Goal: Information Seeking & Learning: Learn about a topic

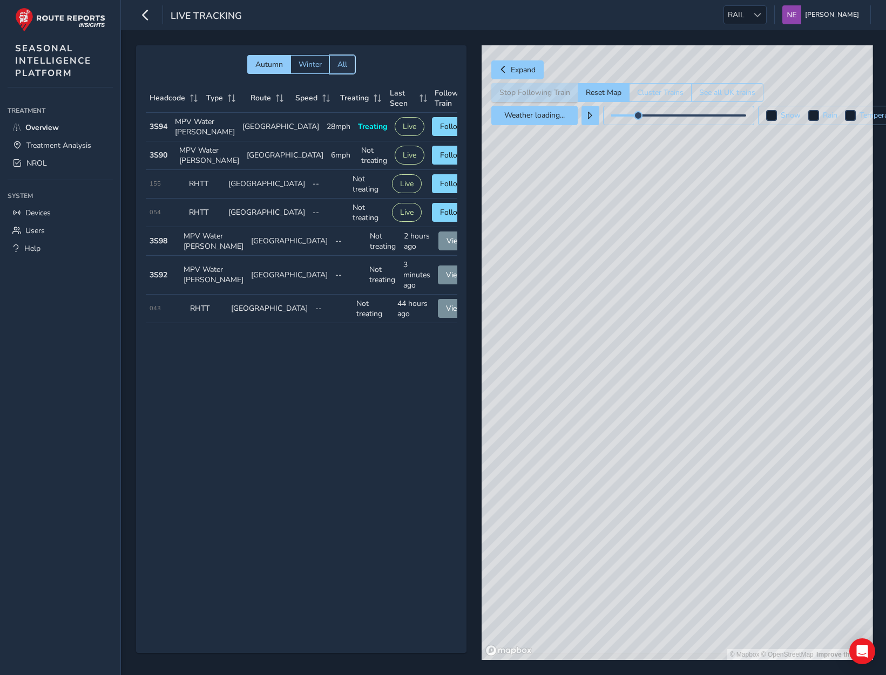
click at [346, 58] on button "All" at bounding box center [342, 64] width 26 height 19
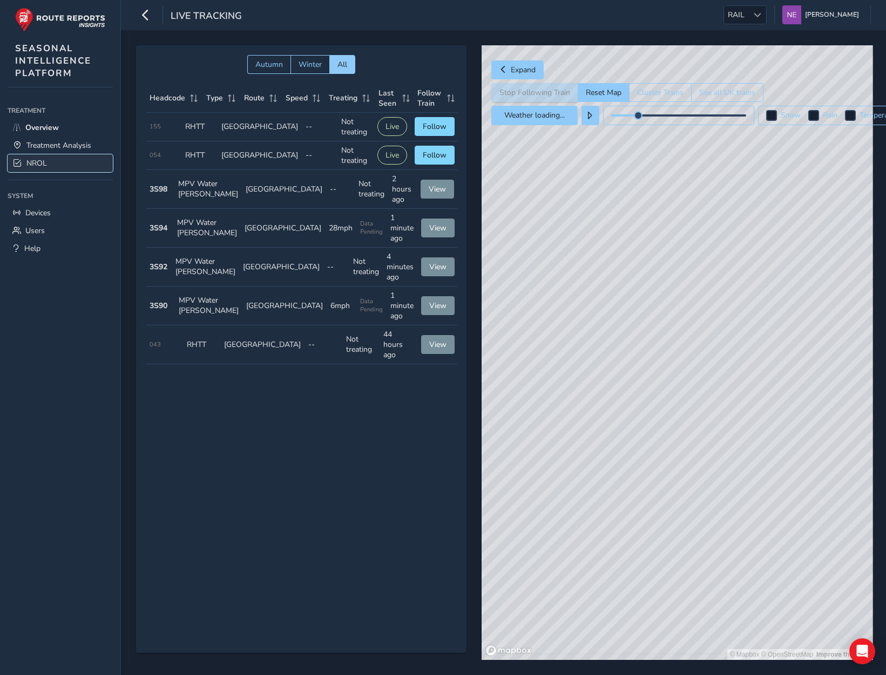
click at [38, 163] on span "NROL" at bounding box center [36, 163] width 21 height 10
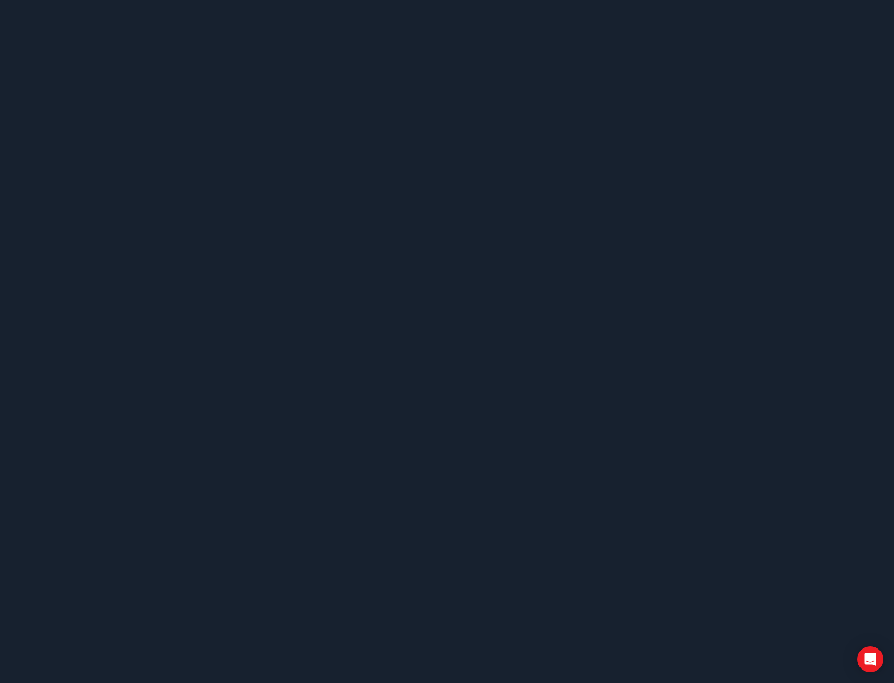
click at [362, 323] on body at bounding box center [447, 341] width 894 height 683
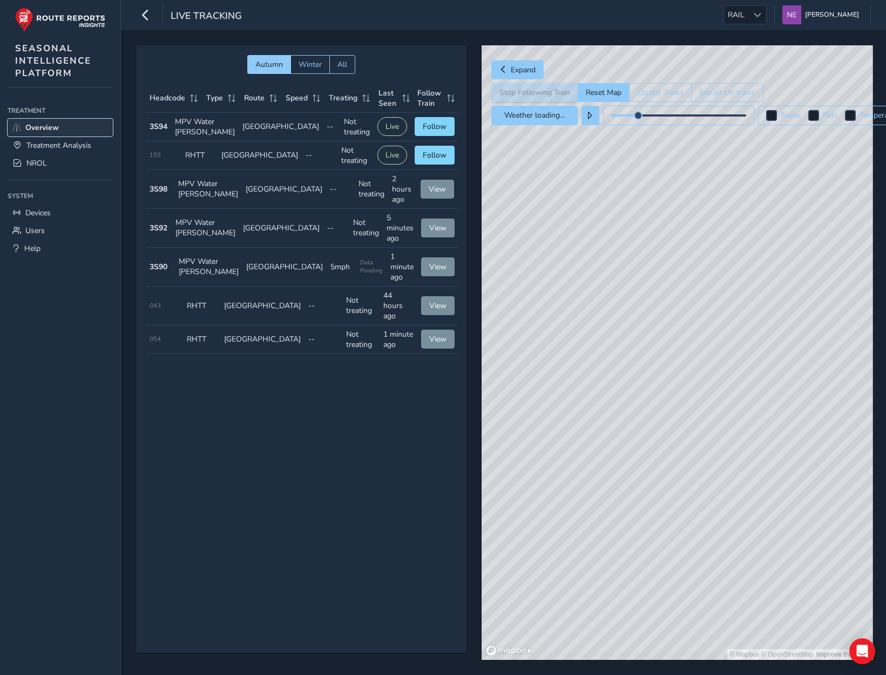
click at [37, 126] on span "Overview" at bounding box center [41, 128] width 33 height 10
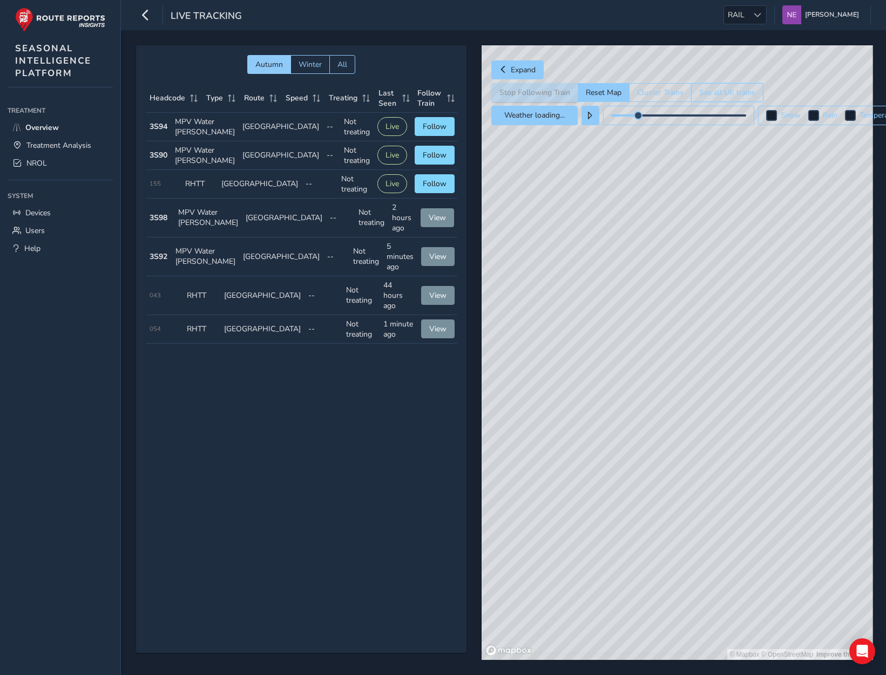
click at [722, 90] on button "See all UK trains" at bounding box center [727, 92] width 72 height 19
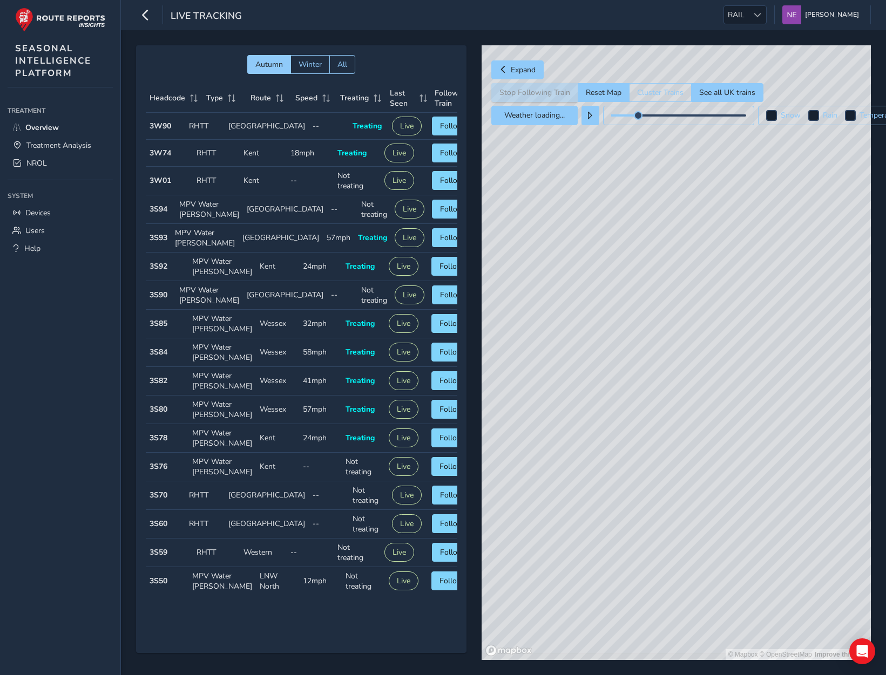
click at [746, 397] on div "© Mapbox © OpenStreetMap Improve this map" at bounding box center [675, 352] width 389 height 615
drag, startPoint x: 699, startPoint y: 444, endPoint x: 804, endPoint y: 410, distance: 110.8
click at [804, 410] on div "© Mapbox © OpenStreetMap Improve this map" at bounding box center [675, 352] width 389 height 615
drag, startPoint x: 706, startPoint y: 389, endPoint x: 684, endPoint y: 337, distance: 56.1
click at [684, 337] on div "© Mapbox © OpenStreetMap Improve this map" at bounding box center [675, 352] width 389 height 615
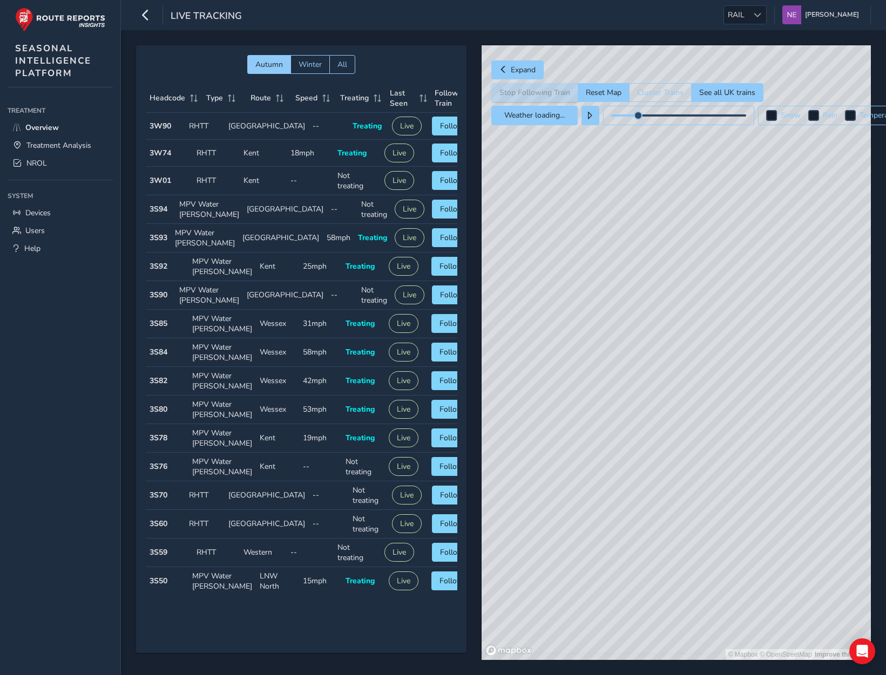
click at [709, 454] on div "© Mapbox © OpenStreetMap Improve this map" at bounding box center [675, 352] width 389 height 615
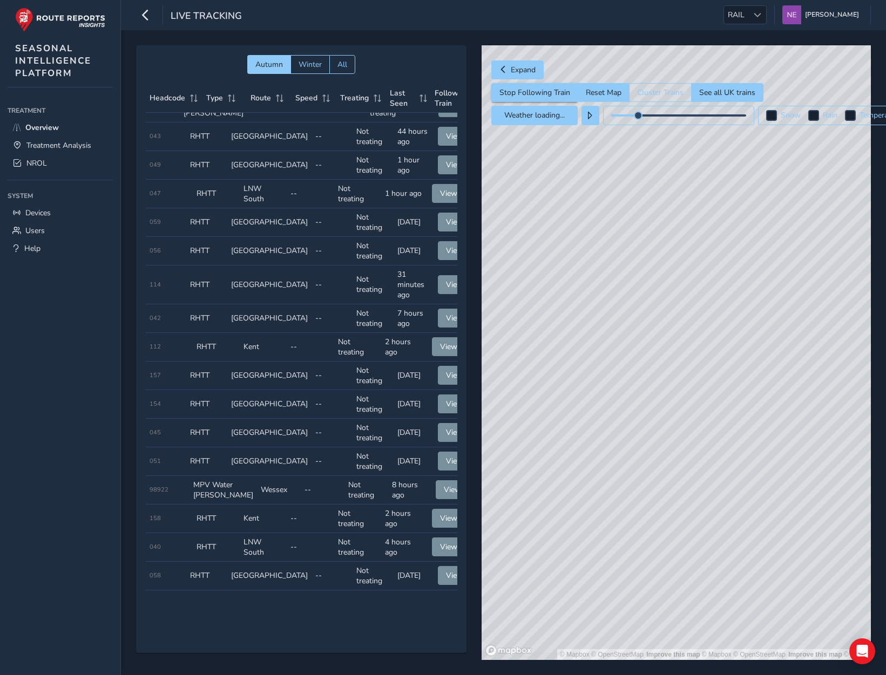
scroll to position [1627, 0]
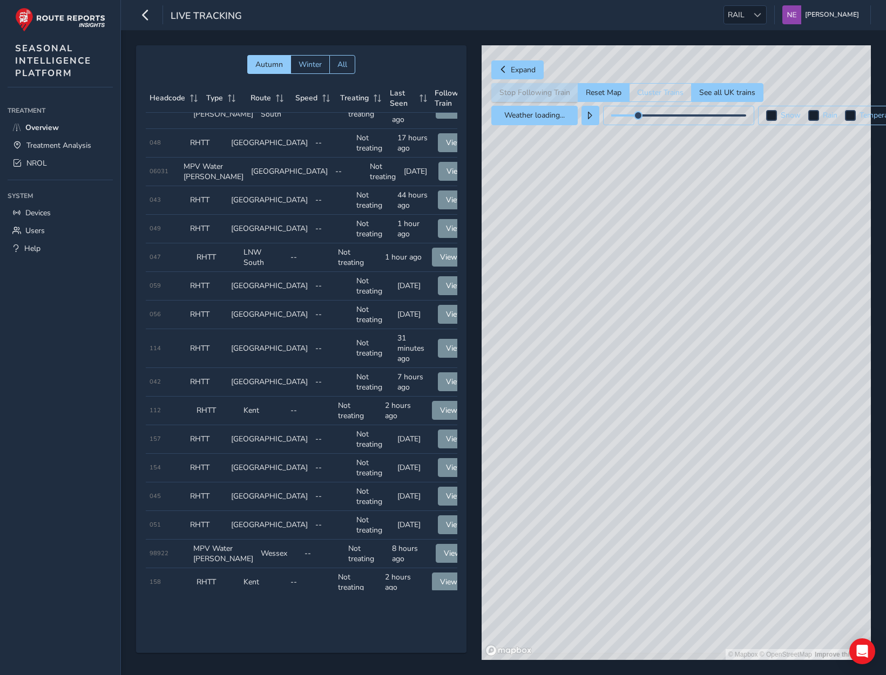
click at [725, 259] on div "© Mapbox © OpenStreetMap Improve this map" at bounding box center [675, 352] width 389 height 615
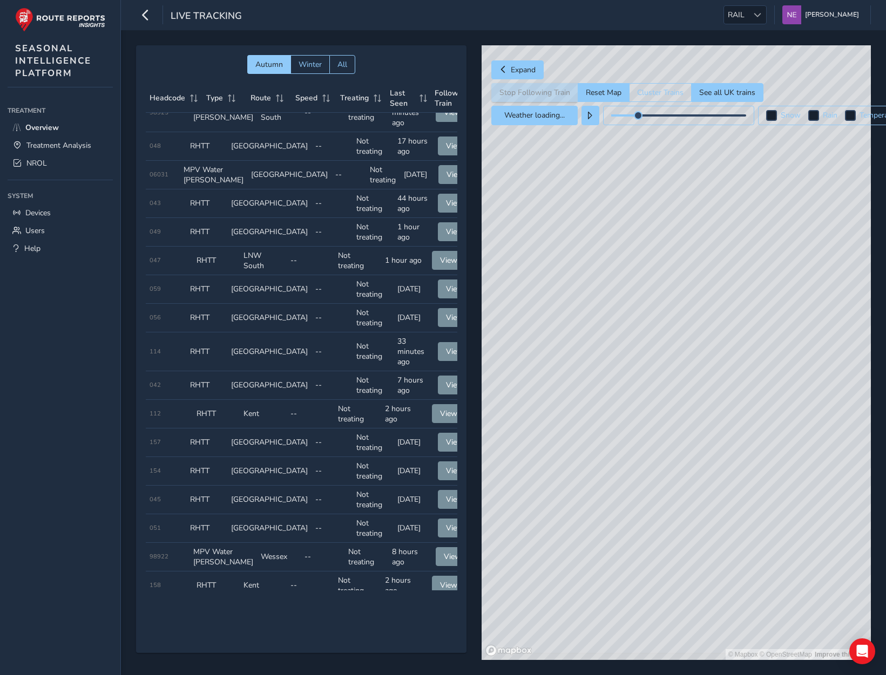
scroll to position [1624, 0]
drag, startPoint x: 817, startPoint y: 321, endPoint x: 695, endPoint y: 324, distance: 122.5
click at [695, 324] on div "© Mapbox © OpenStreetMap Improve this map" at bounding box center [675, 352] width 389 height 615
click at [614, 90] on button "Reset Map" at bounding box center [603, 92] width 51 height 19
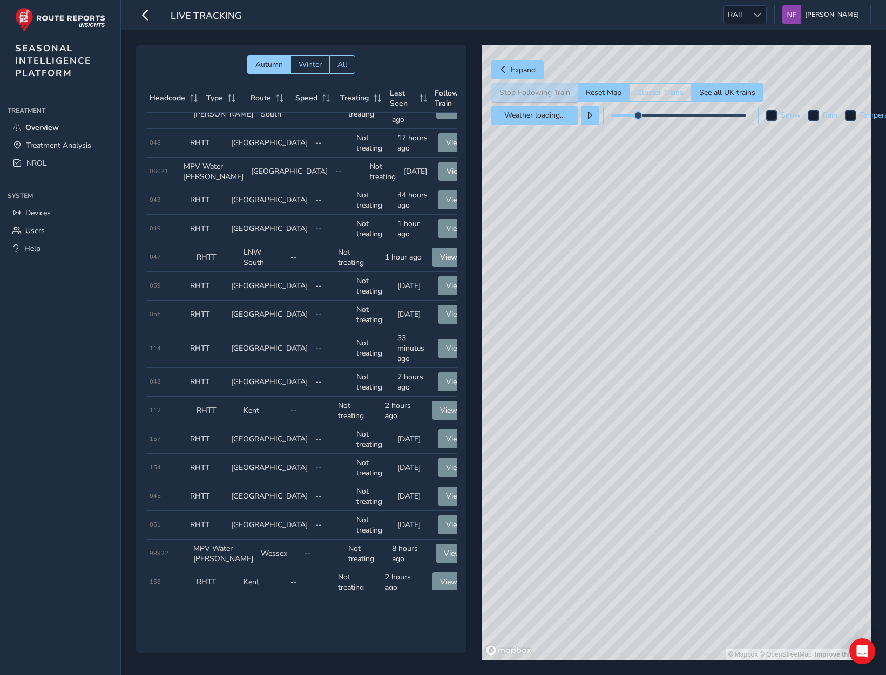
drag, startPoint x: 538, startPoint y: 454, endPoint x: 606, endPoint y: 419, distance: 76.5
click at [606, 419] on div "© Mapbox © OpenStreetMap Improve this map" at bounding box center [675, 352] width 389 height 615
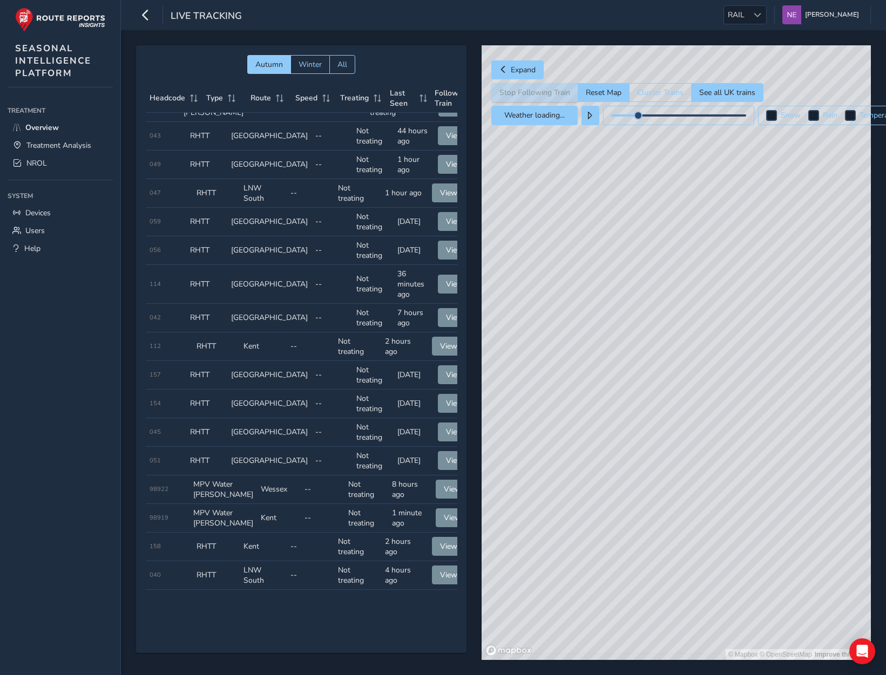
scroll to position [1640, 0]
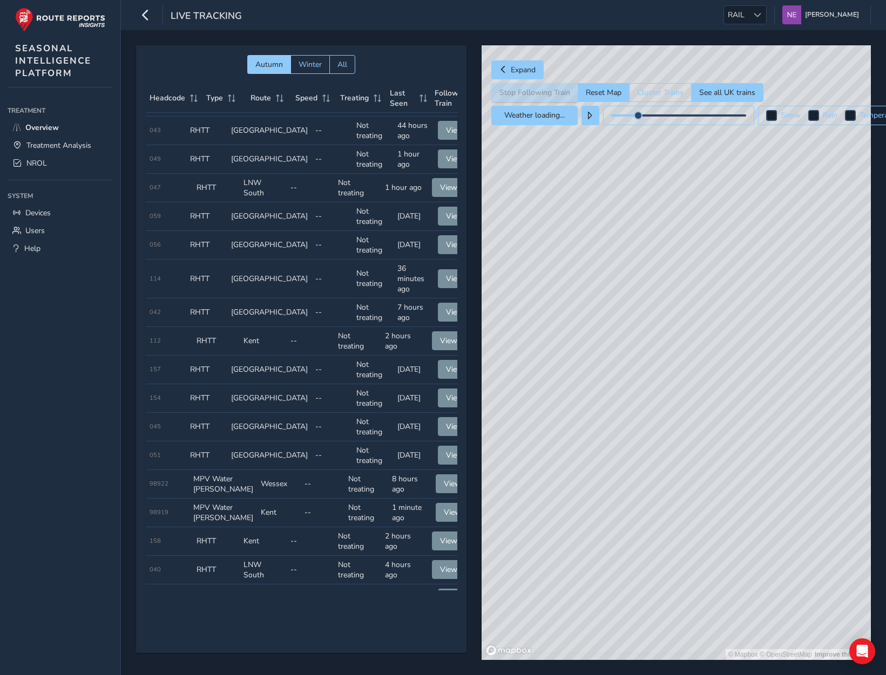
drag, startPoint x: 739, startPoint y: 407, endPoint x: 827, endPoint y: 484, distance: 116.7
click at [827, 484] on div "© Mapbox © OpenStreetMap Improve this map" at bounding box center [675, 352] width 389 height 615
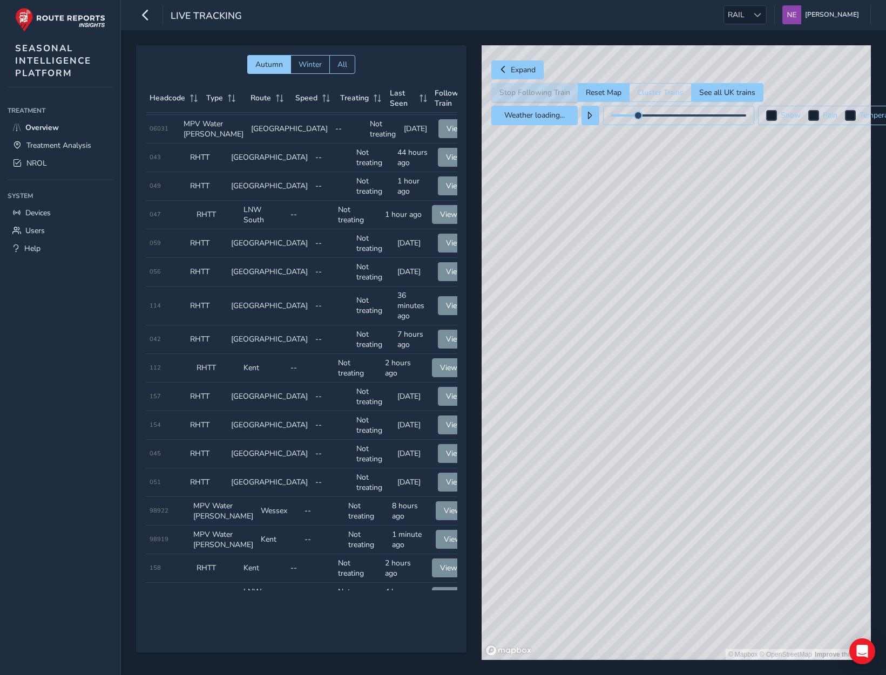
scroll to position [1636, 0]
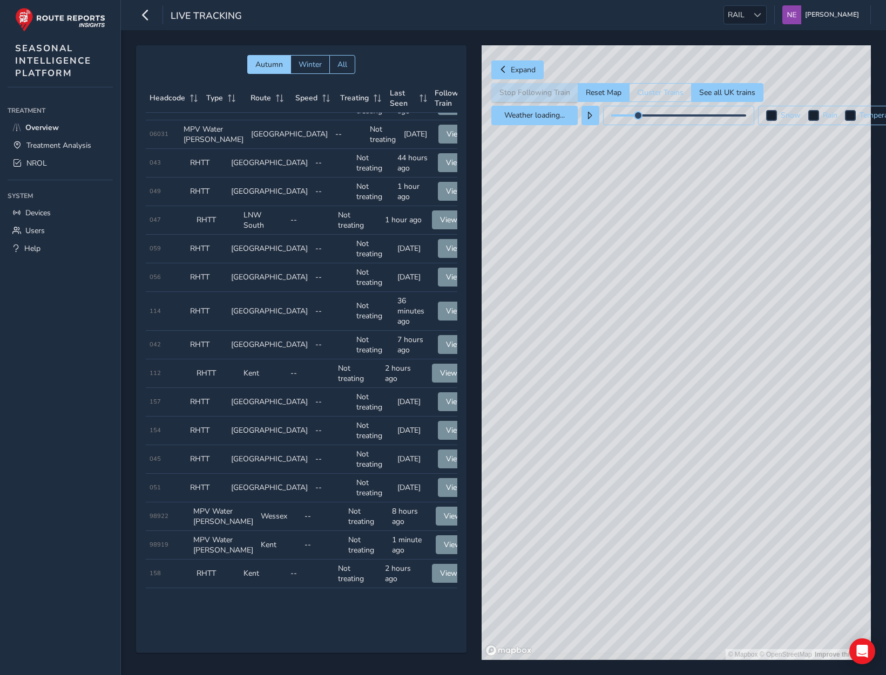
drag, startPoint x: 821, startPoint y: 473, endPoint x: 791, endPoint y: 443, distance: 42.4
click at [817, 451] on div "© Mapbox © OpenStreetMap Improve this map" at bounding box center [675, 352] width 389 height 615
drag, startPoint x: 807, startPoint y: 452, endPoint x: 752, endPoint y: 449, distance: 55.7
click at [752, 449] on div "© Mapbox © OpenStreetMap Improve this map" at bounding box center [675, 352] width 389 height 615
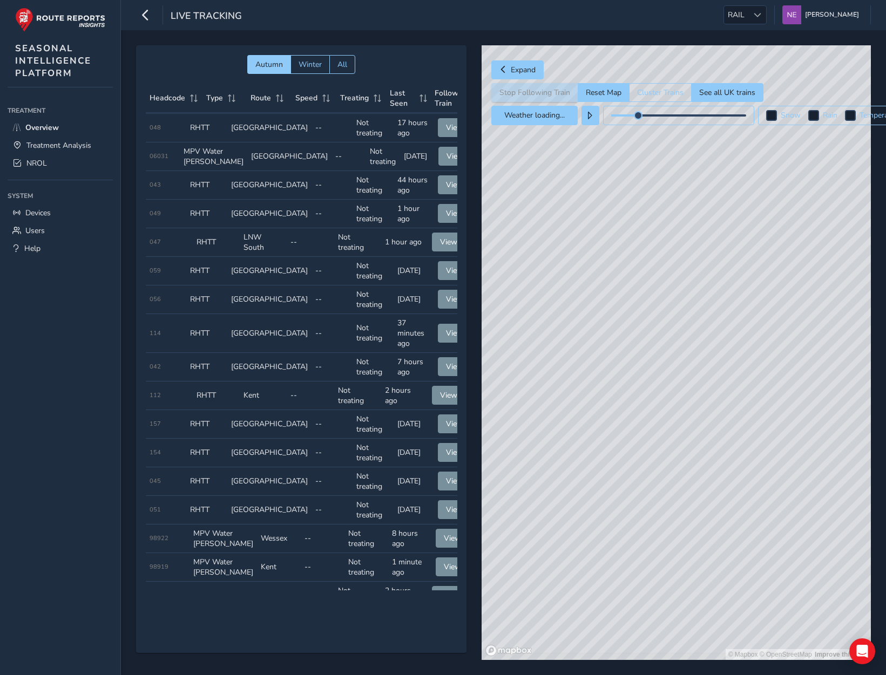
click at [708, 369] on div "© Mapbox © OpenStreetMap Improve this map" at bounding box center [675, 352] width 389 height 615
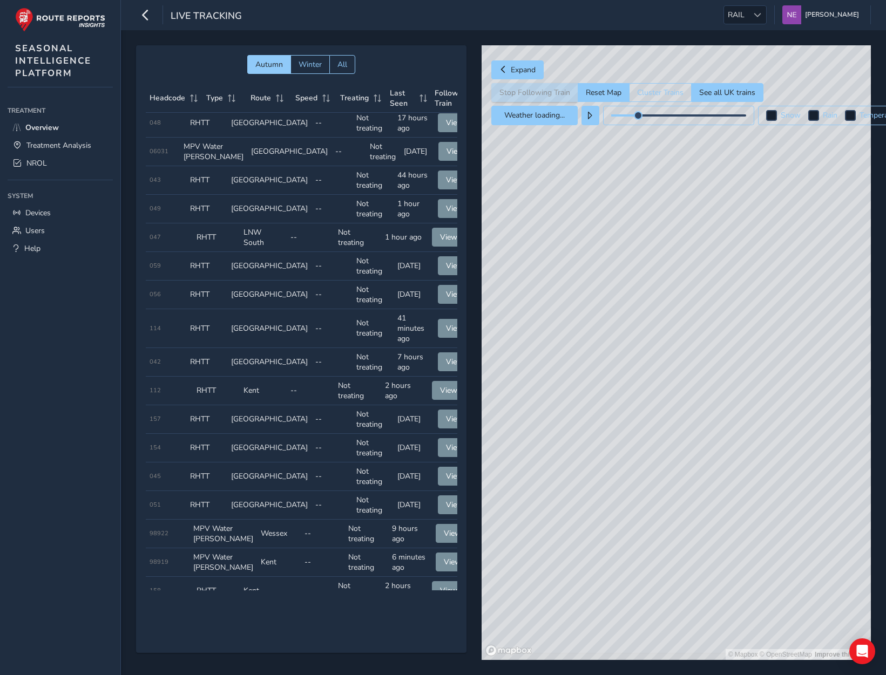
scroll to position [1626, 0]
drag, startPoint x: 847, startPoint y: 342, endPoint x: 727, endPoint y: 373, distance: 124.4
click at [856, 310] on div "© Mapbox © OpenStreetMap Improve this map" at bounding box center [675, 352] width 389 height 615
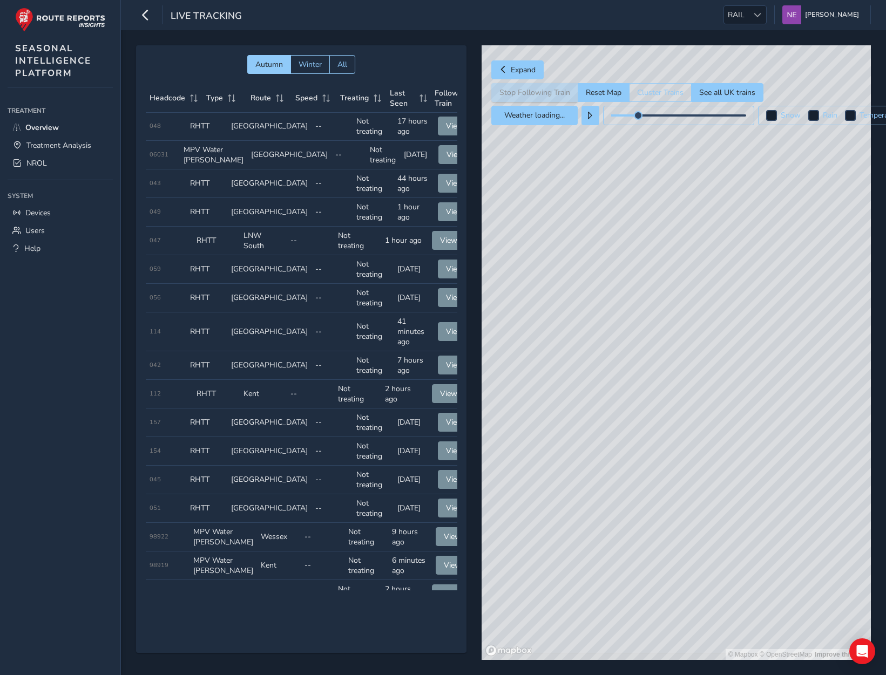
scroll to position [1629, 0]
drag, startPoint x: 735, startPoint y: 460, endPoint x: 707, endPoint y: 507, distance: 54.9
click at [707, 507] on div "© Mapbox © OpenStreetMap Improve this map" at bounding box center [675, 352] width 389 height 615
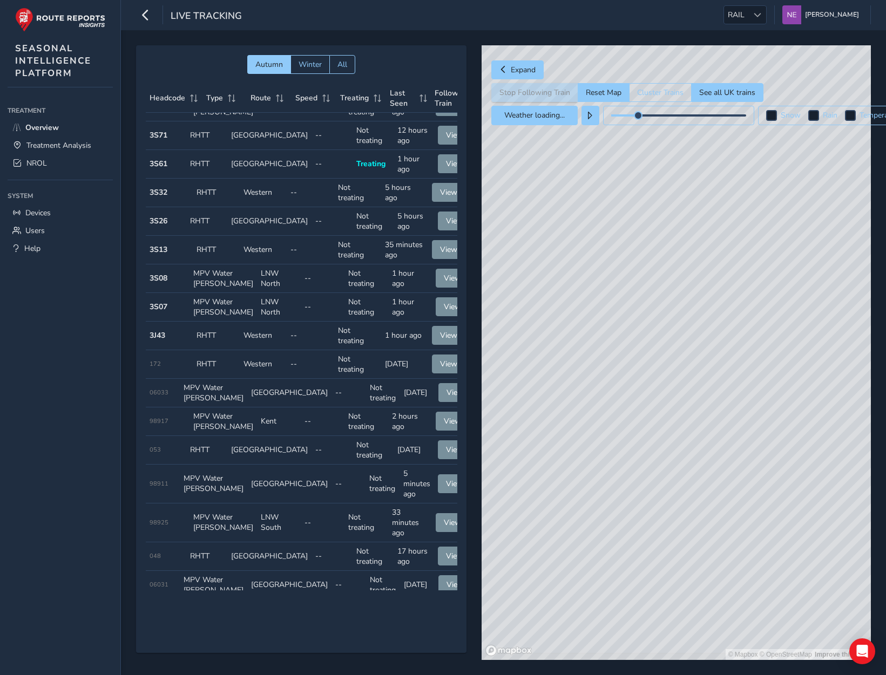
scroll to position [1184, 0]
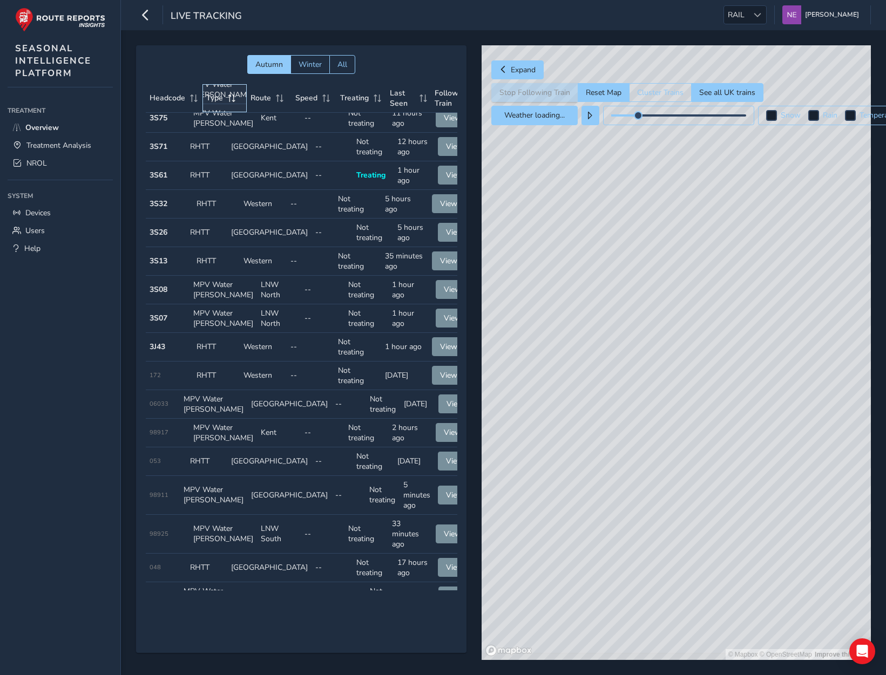
click at [213, 94] on span "Type" at bounding box center [214, 98] width 17 height 10
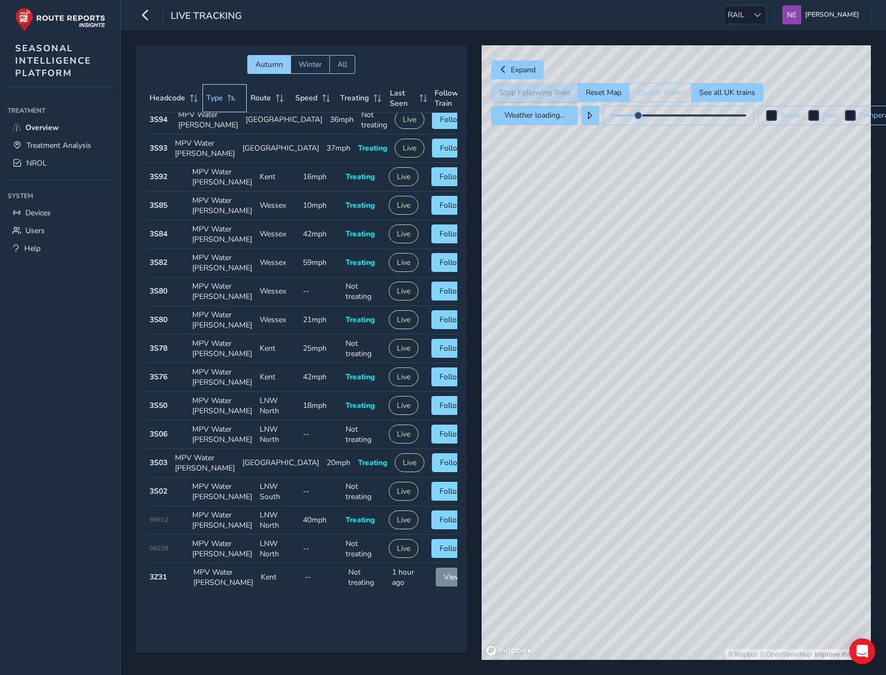
scroll to position [0, 0]
